Goal: Information Seeking & Learning: Learn about a topic

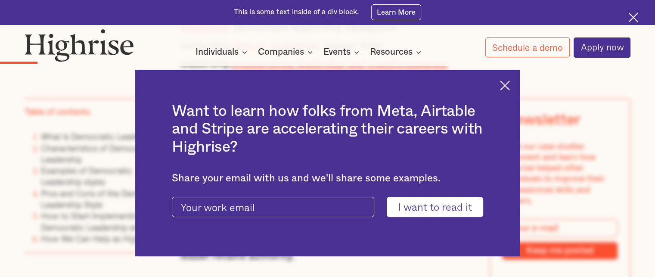
scroll to position [936, 0]
click at [504, 84] on div "Want to learn how folks from Meta, Airtable and Stripe are accelerating their c…" at bounding box center [327, 163] width 385 height 187
click at [510, 85] on img at bounding box center [505, 86] width 10 height 10
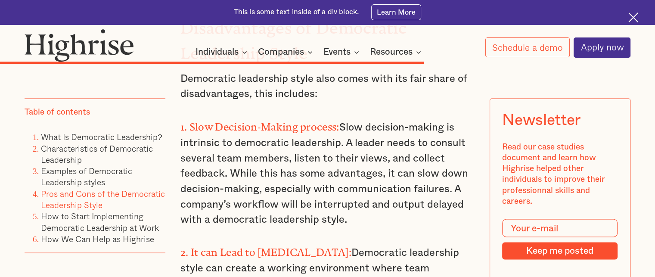
scroll to position [4798, 0]
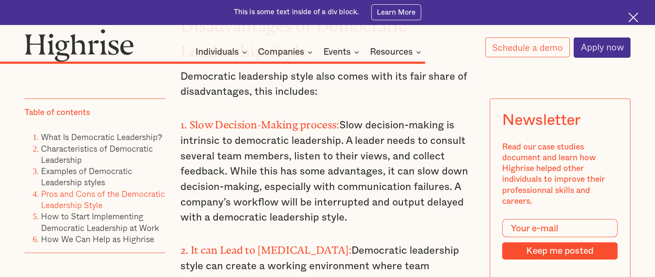
drag, startPoint x: 248, startPoint y: 159, endPoint x: 319, endPoint y: 198, distance: 80.4
copy p "Work projects cannot be done within specific timelines due to multiple team mem…"
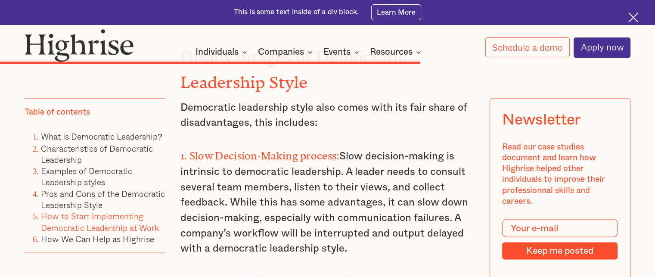
scroll to position [4768, 0]
copy p "Work projects cannot be done within specific timelines due to multiple team mem…"
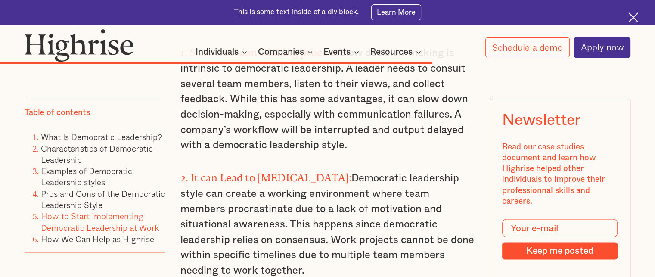
scroll to position [4887, 0]
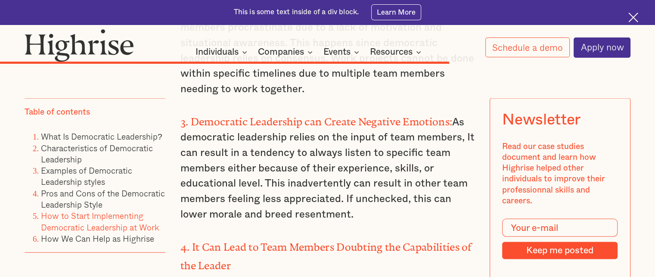
scroll to position [5051, 0]
drag, startPoint x: 227, startPoint y: 157, endPoint x: 309, endPoint y: 233, distance: 111.3
copy p "soliciting opinions, strategies, or other types of input could make a leader ap…"
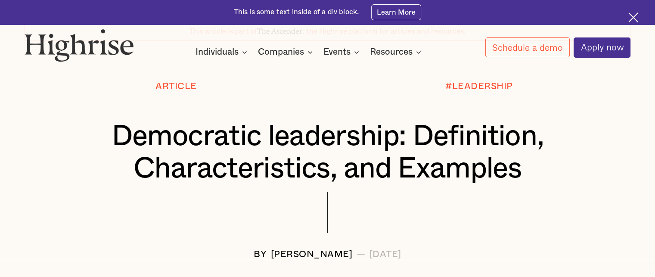
scroll to position [78, 0]
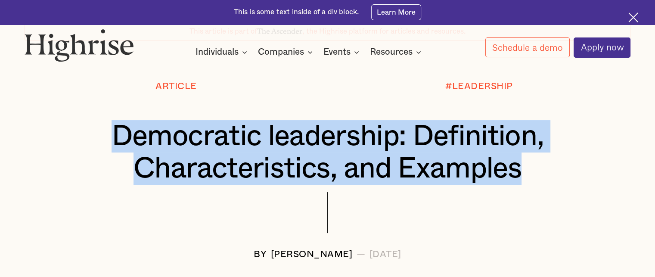
drag, startPoint x: 109, startPoint y: 137, endPoint x: 528, endPoint y: 175, distance: 420.3
click at [533, 175] on h1 "Democratic leadership: Definition, Characteristics, and Examples" at bounding box center [328, 152] width 556 height 64
copy h1 "Democratic leadership: Definition, Characteristics, and Examples"
